Goal: Navigation & Orientation: Find specific page/section

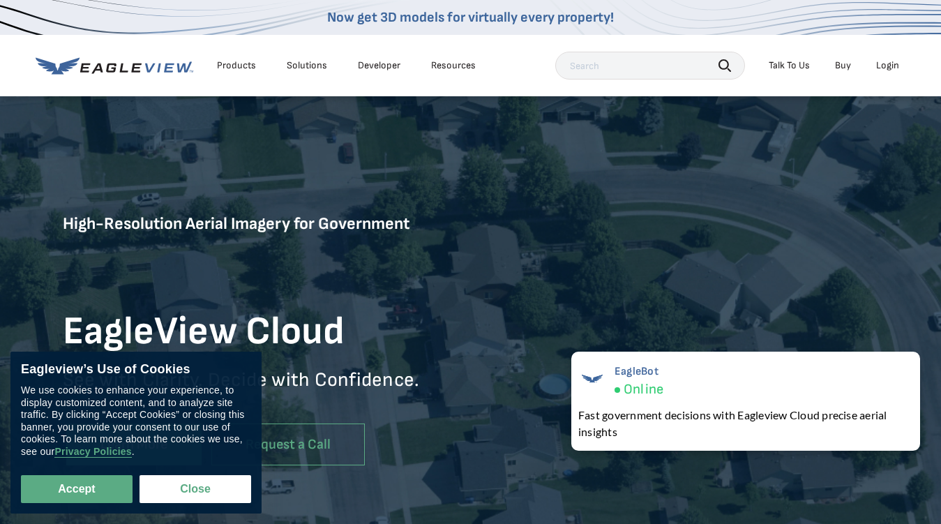
click at [236, 66] on div "Products" at bounding box center [236, 65] width 39 height 13
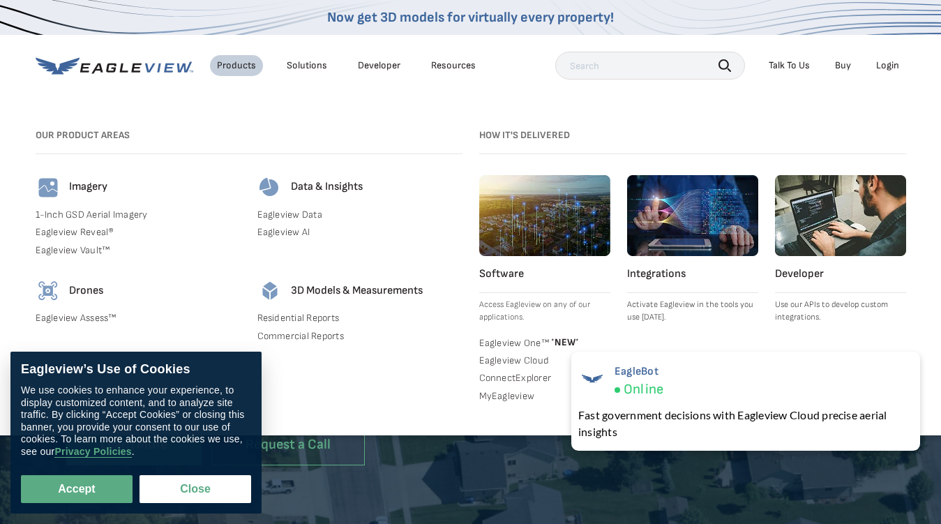
click at [306, 66] on div "Solutions" at bounding box center [307, 65] width 40 height 13
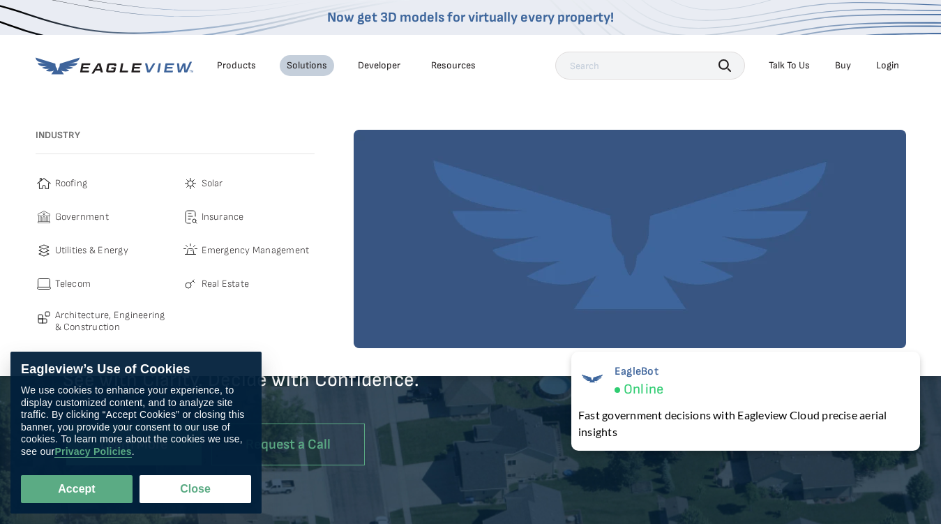
click at [453, 66] on div "Resources" at bounding box center [453, 65] width 45 height 13
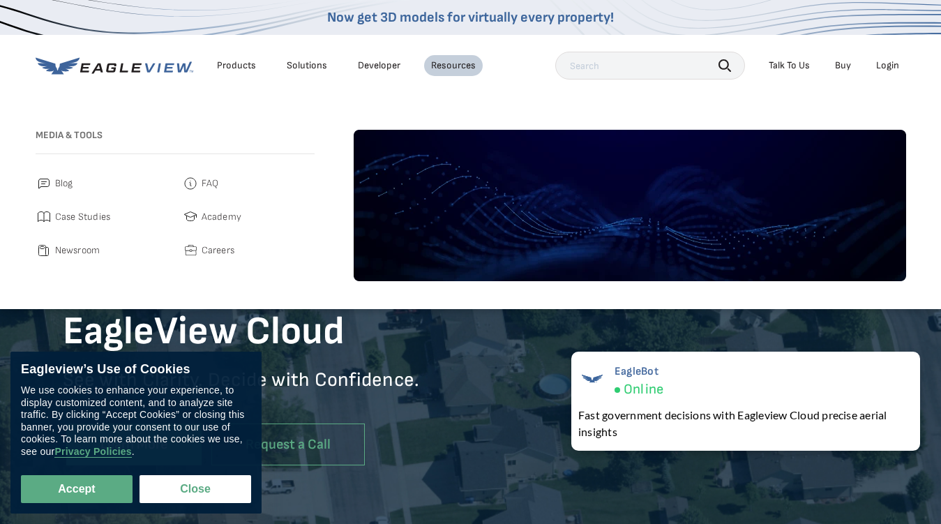
click at [725, 65] on icon "button" at bounding box center [724, 65] width 13 height 13
click at [789, 66] on div "Talk To Us" at bounding box center [788, 65] width 41 height 13
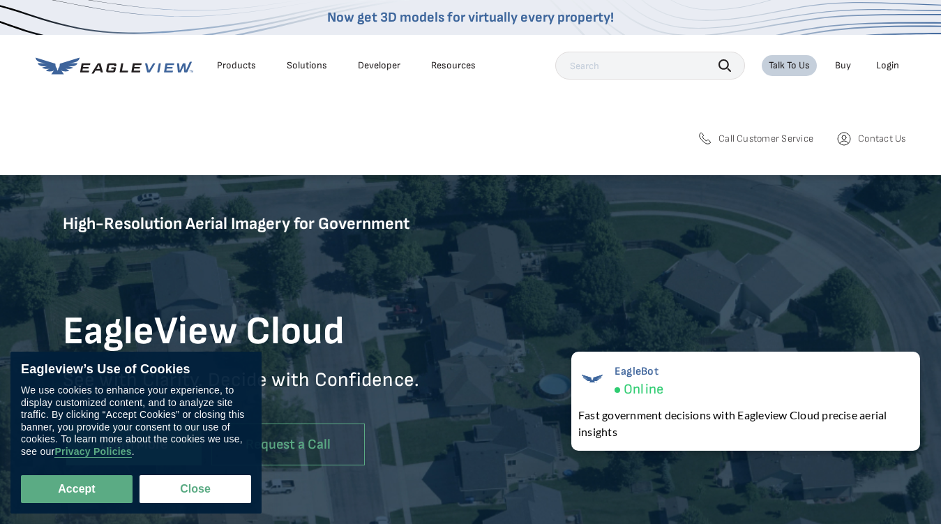
click at [887, 66] on div "Login" at bounding box center [887, 65] width 23 height 13
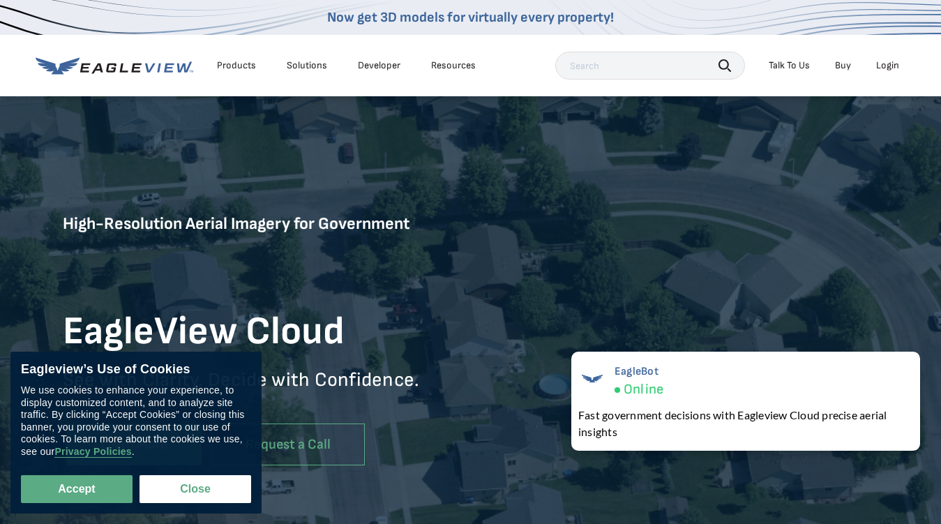
click at [77, 489] on button "Accept" at bounding box center [77, 489] width 112 height 28
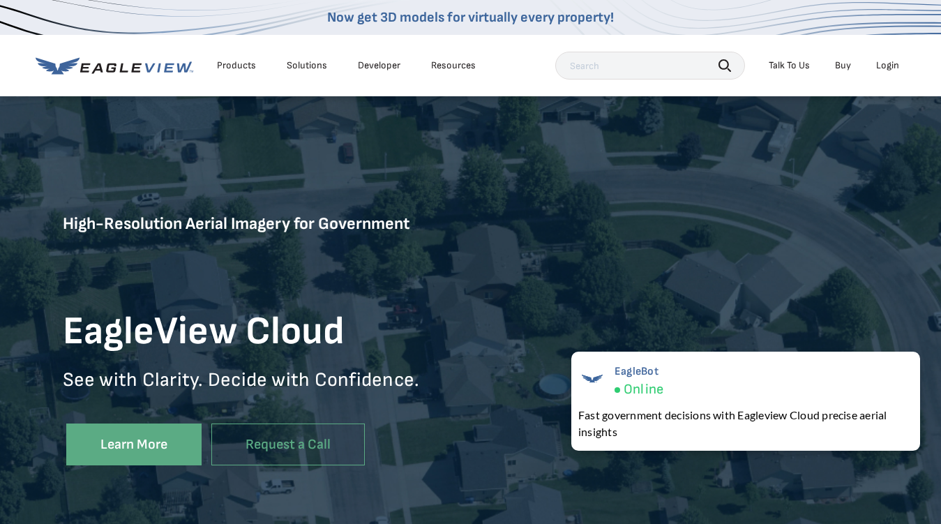
click at [195, 489] on button "Close" at bounding box center [192, 486] width 106 height 26
checkbox input "false"
click at [745, 401] on div "EagleBot Online Fast government decisions with Eagleview Cloud precise aerial i…" at bounding box center [745, 400] width 349 height 99
